Goal: Communication & Community: Answer question/provide support

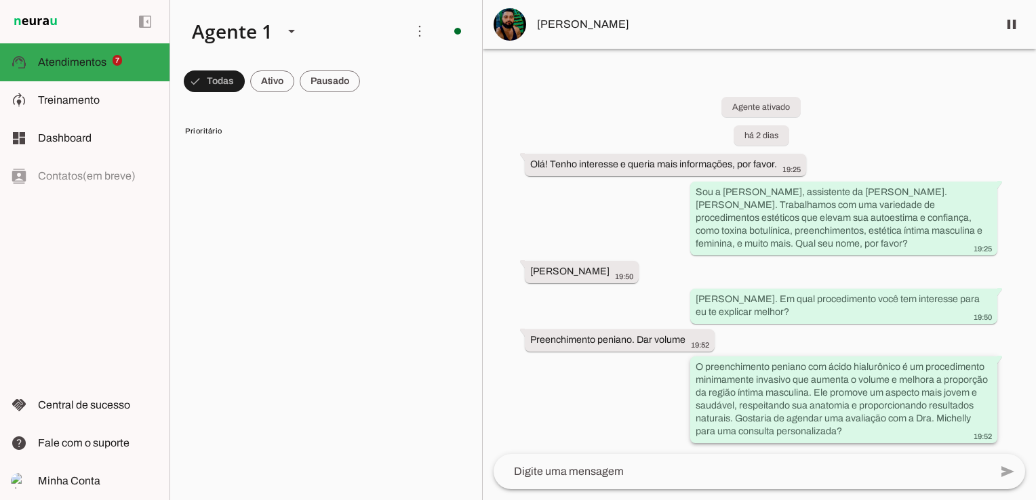
scroll to position [1017, 0]
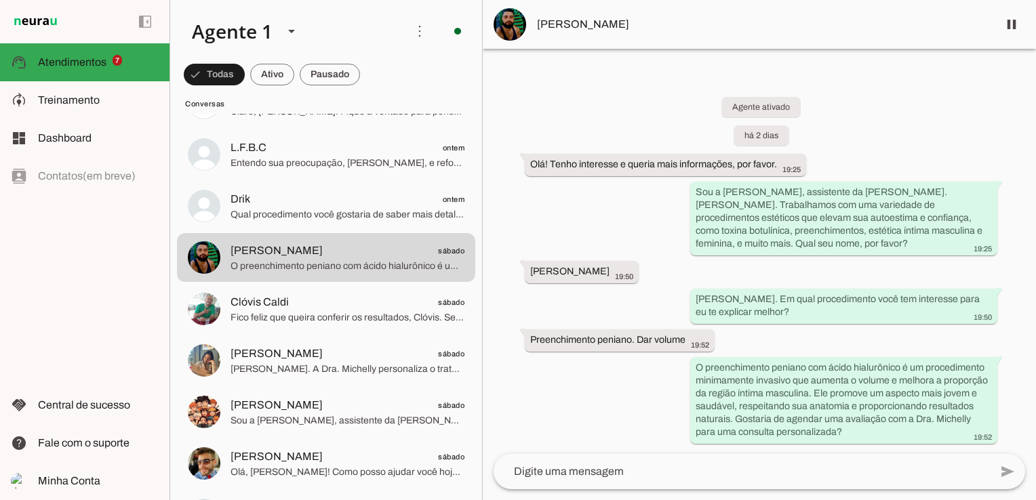
click at [689, 301] on div "Agente ativado há 2 dias Olá! Tenho interesse e queria mais informações, por fa…" at bounding box center [759, 260] width 553 height 387
click at [692, 302] on whatsapp-message-bubble "Olá, Ricardo. Em qual procedimento você tem interesse para eu te explicar melho…" at bounding box center [843, 305] width 307 height 35
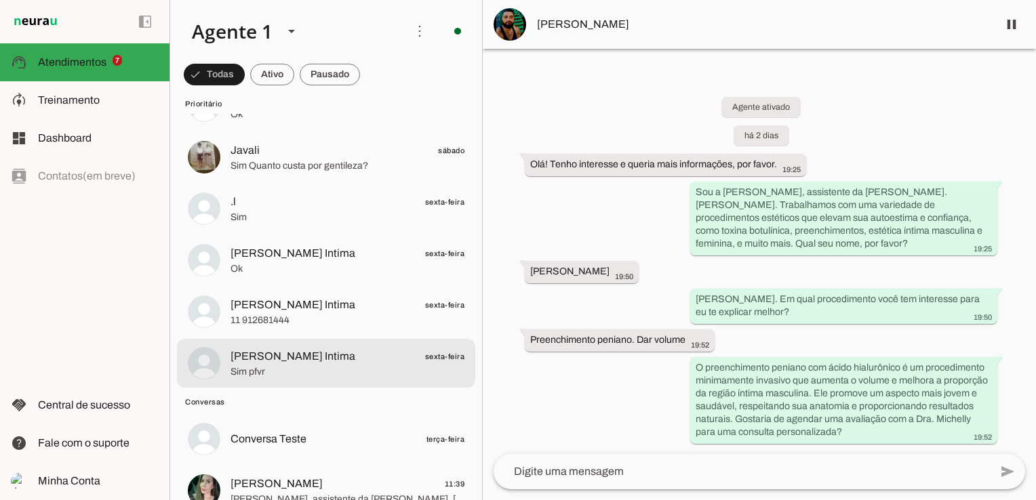
scroll to position [0, 0]
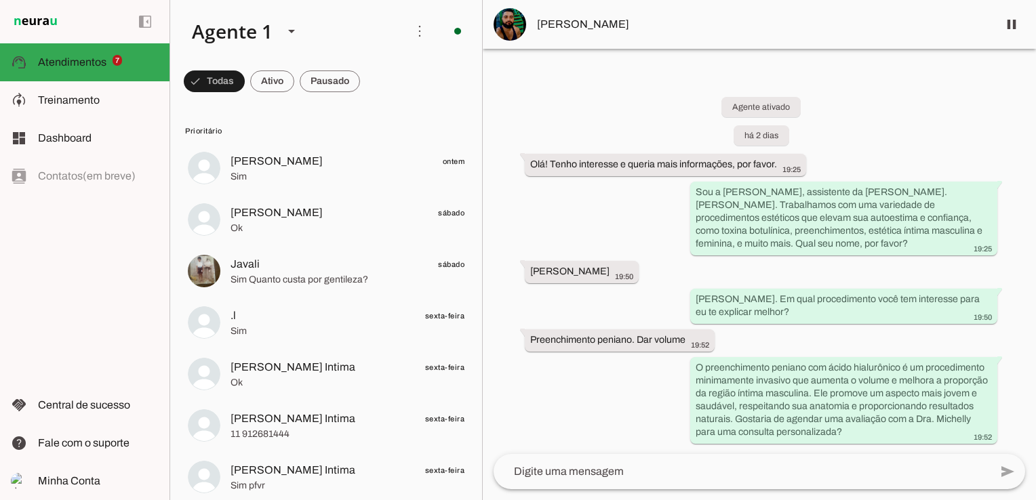
click at [579, 220] on div "Agente ativado há 2 dias Olá! Tenho interesse e queria mais informações, por fa…" at bounding box center [759, 260] width 553 height 387
drag, startPoint x: 583, startPoint y: 232, endPoint x: 577, endPoint y: 218, distance: 15.5
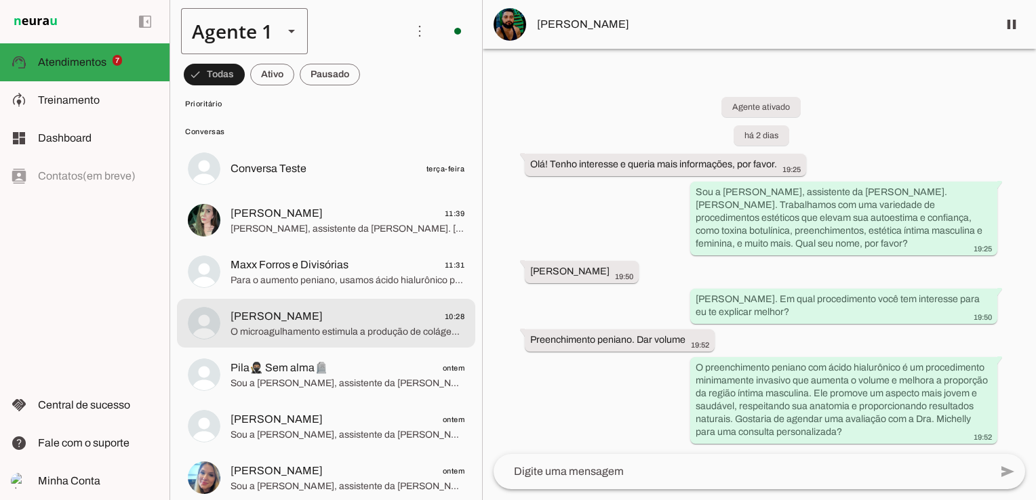
scroll to position [475, 0]
